Goal: Information Seeking & Learning: Learn about a topic

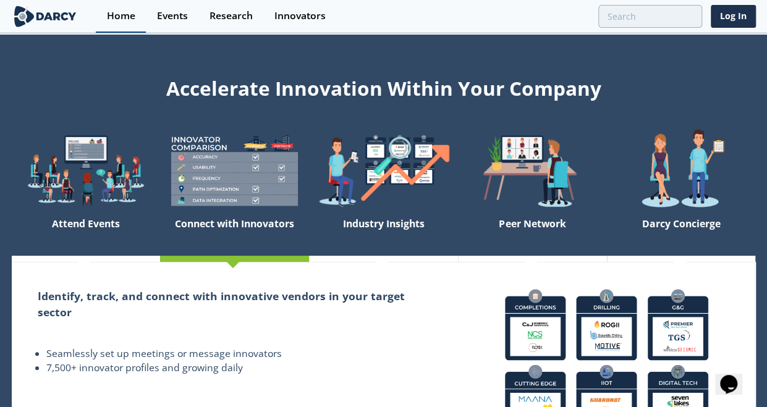
click at [107, 17] on div "Home" at bounding box center [121, 16] width 28 height 10
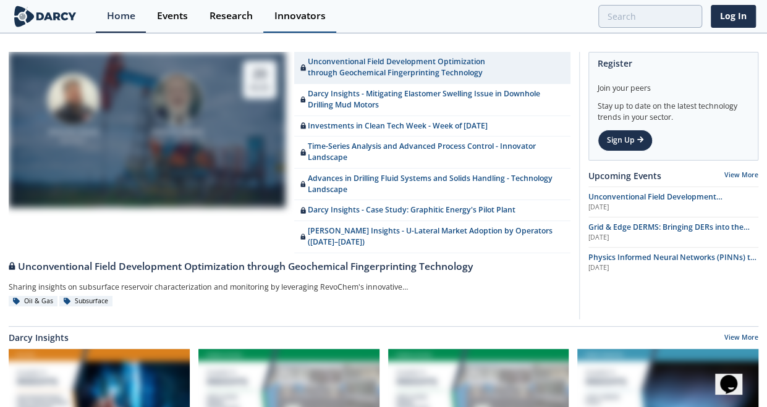
click at [311, 11] on div "Innovators" at bounding box center [299, 16] width 51 height 10
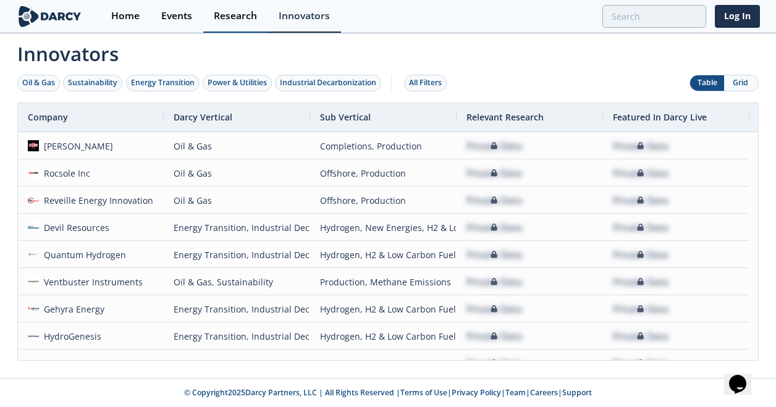
click at [225, 17] on div "Research" at bounding box center [235, 16] width 43 height 10
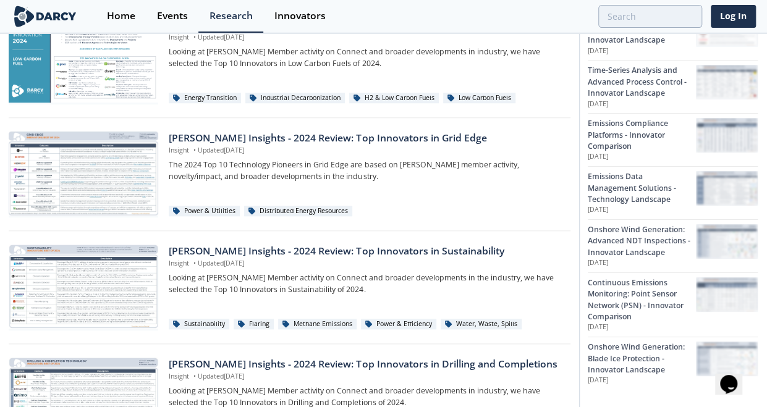
scroll to position [545, 0]
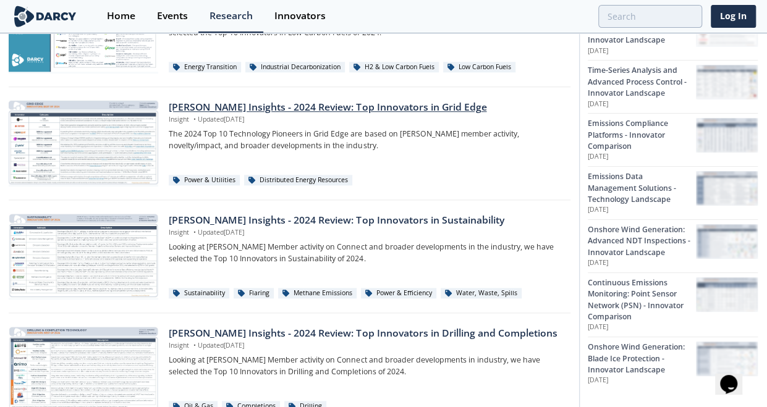
click at [258, 107] on div "[PERSON_NAME] Insights - 2024 Review: Top Innovators in Grid Edge" at bounding box center [365, 107] width 393 height 15
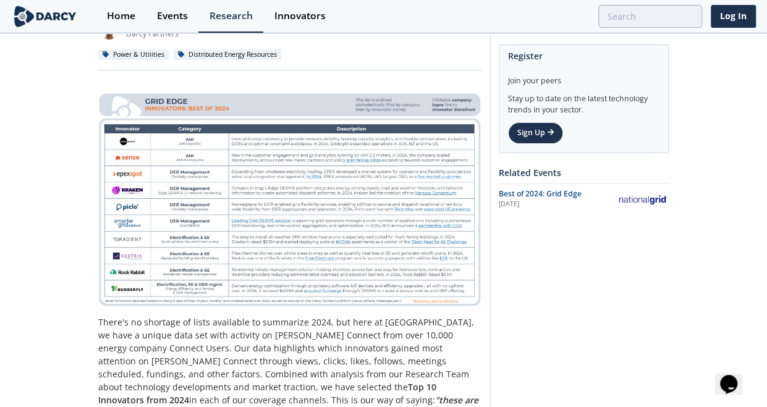
scroll to position [156, 0]
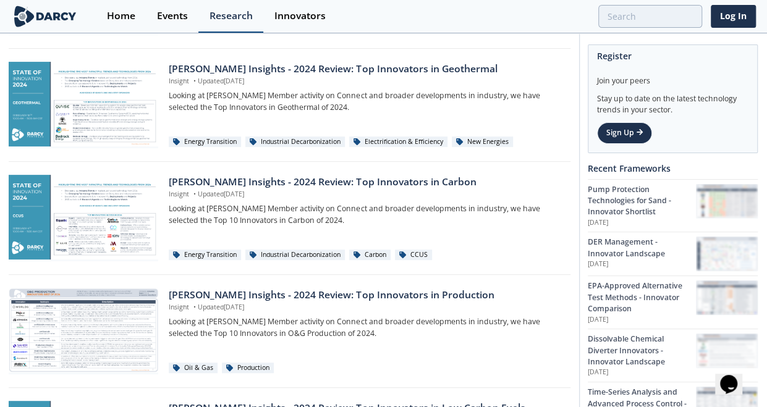
scroll to position [124, 0]
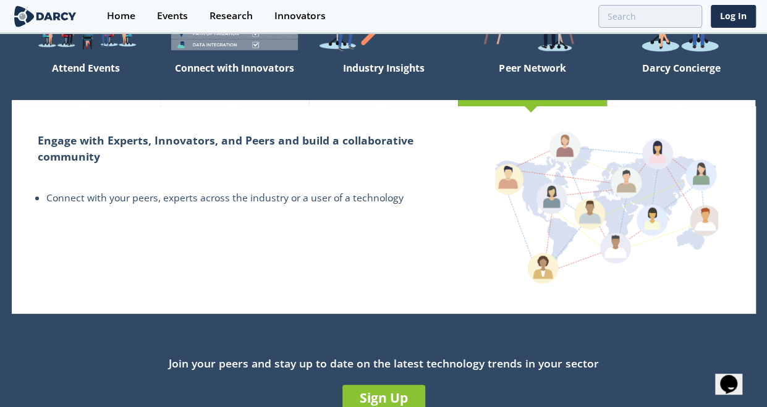
scroll to position [156, 0]
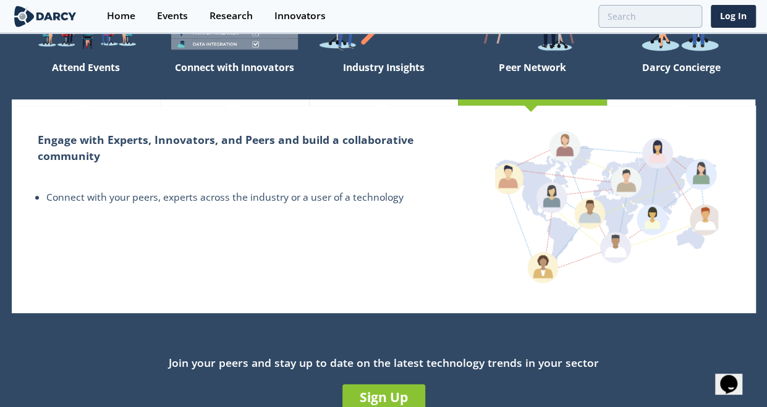
click at [514, 64] on div "Peer Network" at bounding box center [532, 77] width 149 height 43
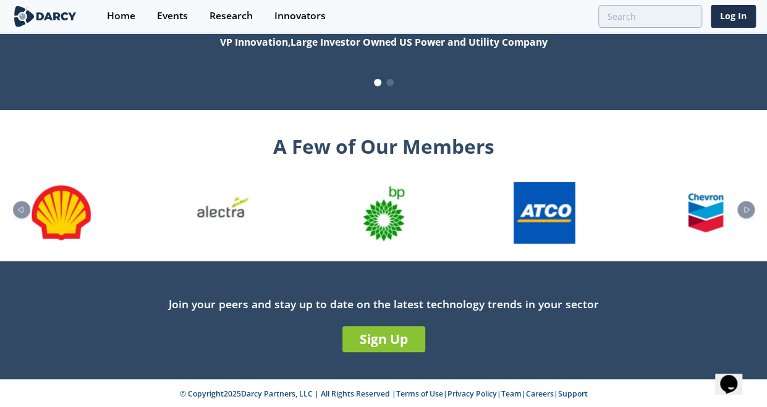
scroll to position [1355, 0]
